Goal: Transaction & Acquisition: Obtain resource

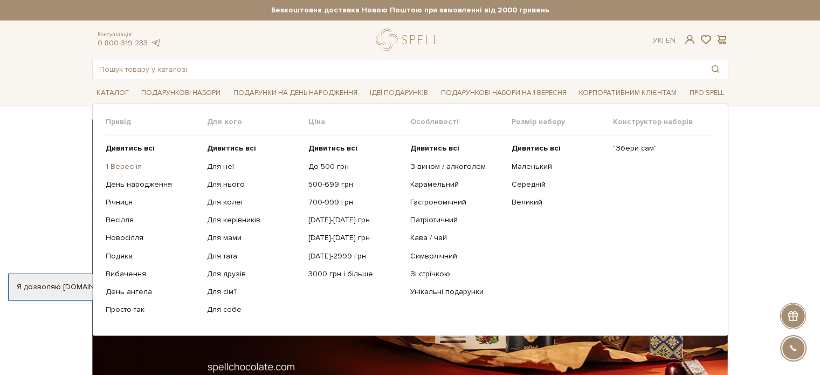
click at [134, 162] on link "1 Вересня" at bounding box center [152, 167] width 93 height 10
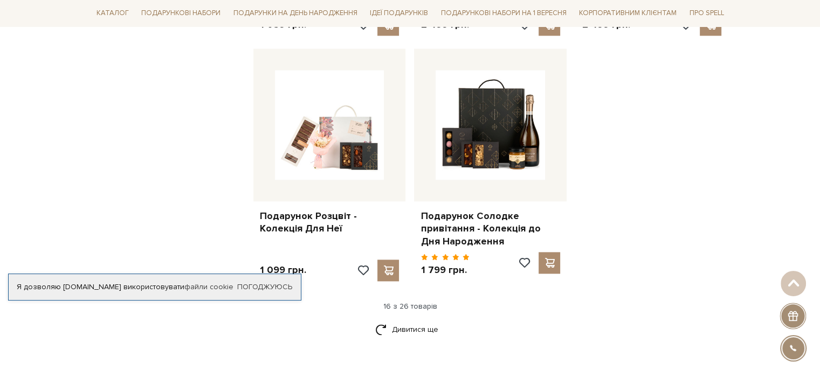
scroll to position [1308, 0]
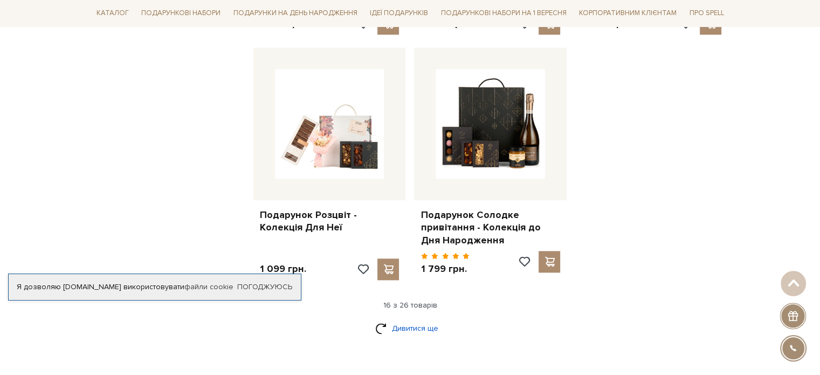
click at [410, 321] on link "Дивитися ще" at bounding box center [410, 328] width 70 height 19
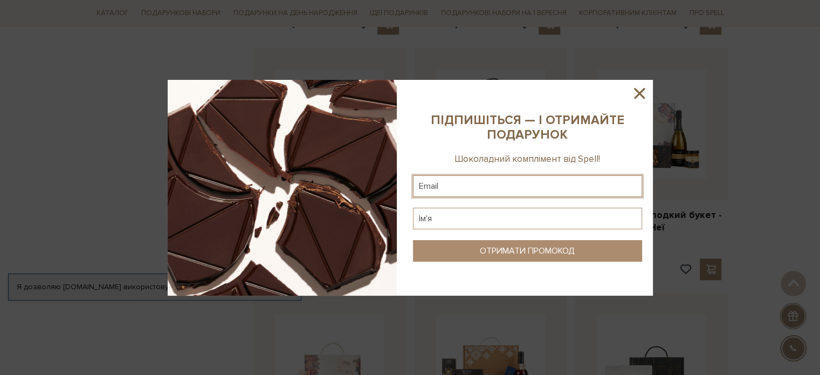
click at [441, 184] on input "text" at bounding box center [527, 186] width 229 height 22
type input "[EMAIL_ADDRESS][DOMAIN_NAME]"
click at [453, 224] on input "text" at bounding box center [527, 219] width 229 height 22
type input "[PERSON_NAME]"
click at [470, 243] on button "ОТРИМАТИ ПРОМОКОД" at bounding box center [527, 251] width 229 height 22
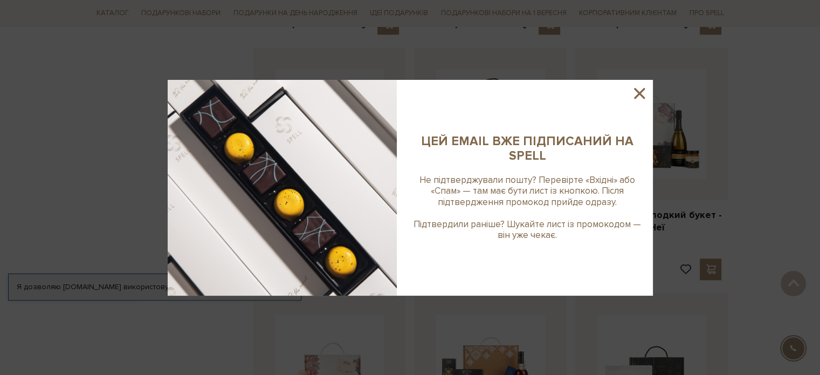
click at [35, 90] on div at bounding box center [410, 187] width 820 height 375
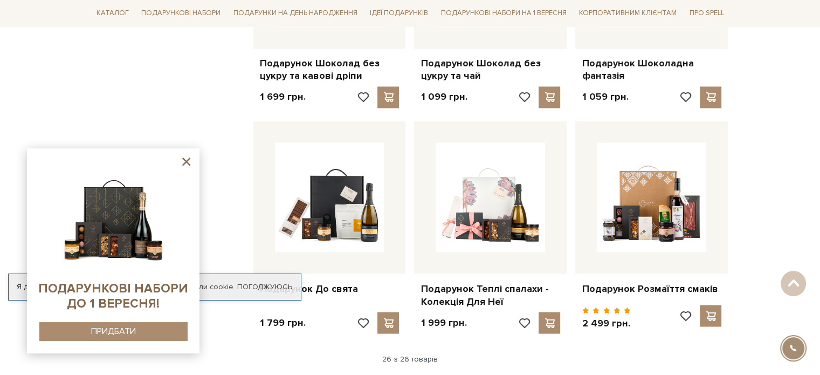
scroll to position [2052, 0]
